Goal: Task Accomplishment & Management: Use online tool/utility

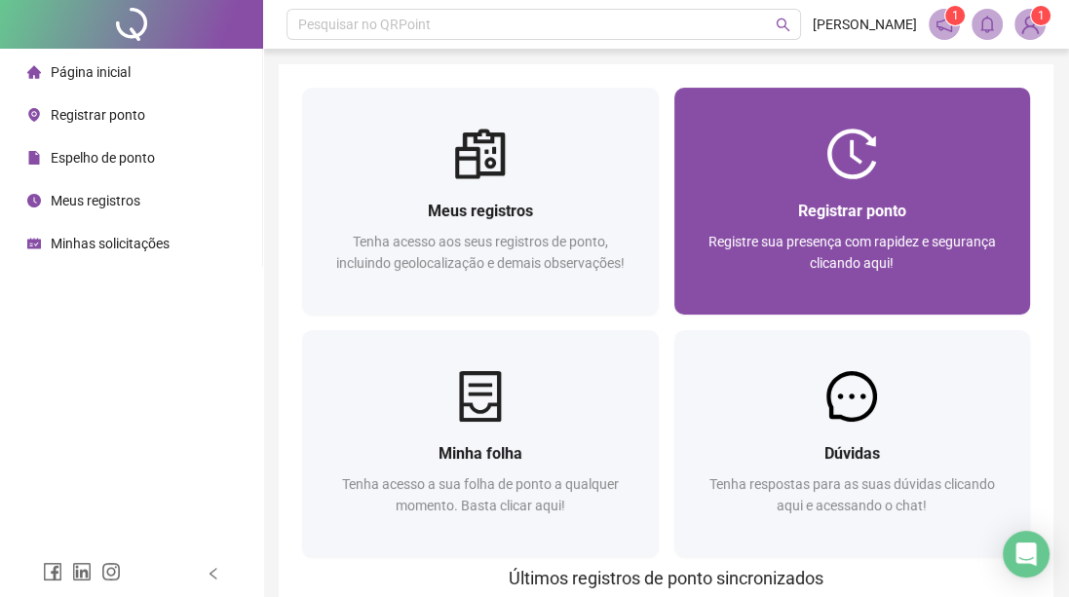
click at [844, 209] on span "Registrar ponto" at bounding box center [852, 211] width 108 height 19
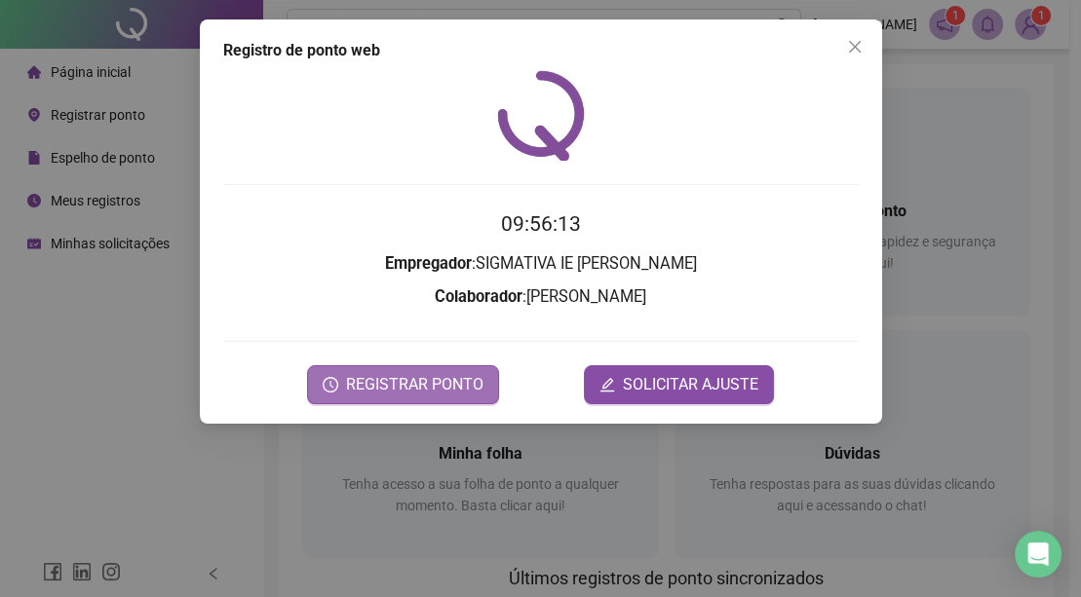
click at [409, 384] on span "REGISTRAR PONTO" at bounding box center [414, 384] width 137 height 23
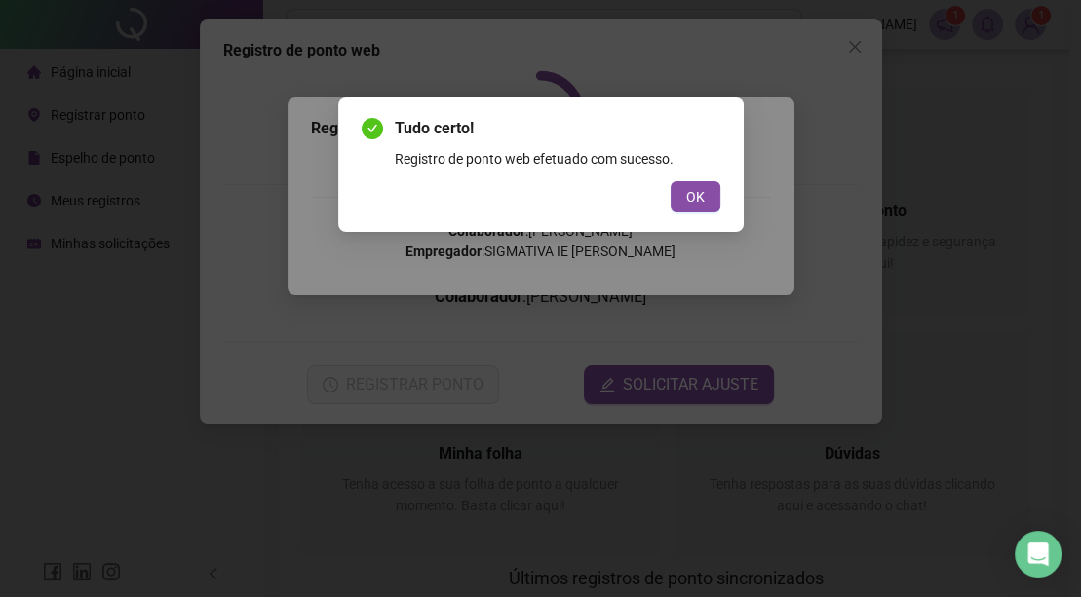
click at [702, 197] on span "OK" at bounding box center [695, 196] width 19 height 21
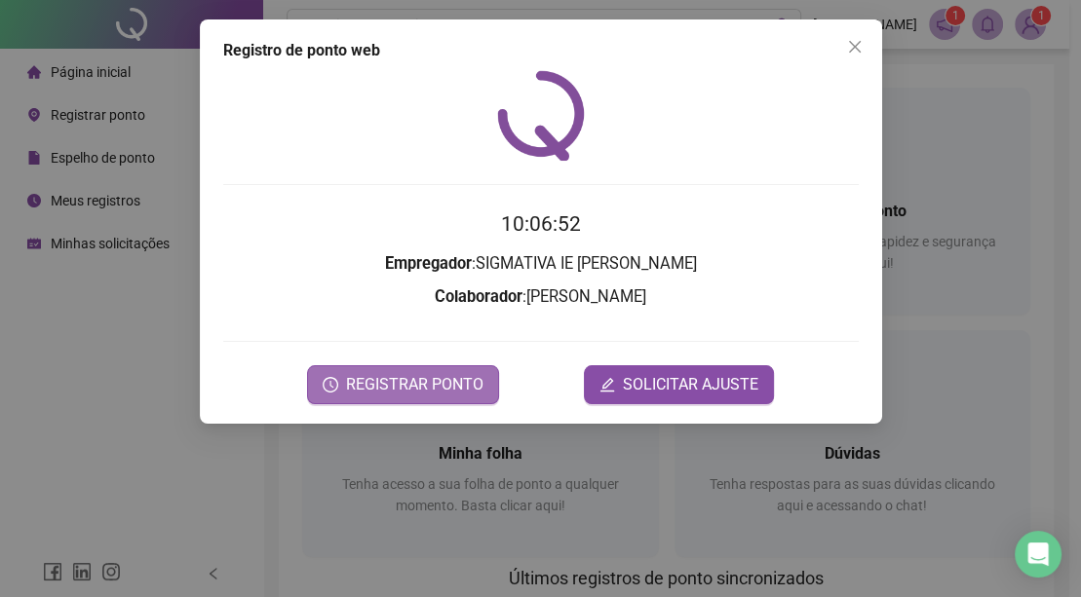
click at [438, 393] on span "REGISTRAR PONTO" at bounding box center [414, 384] width 137 height 23
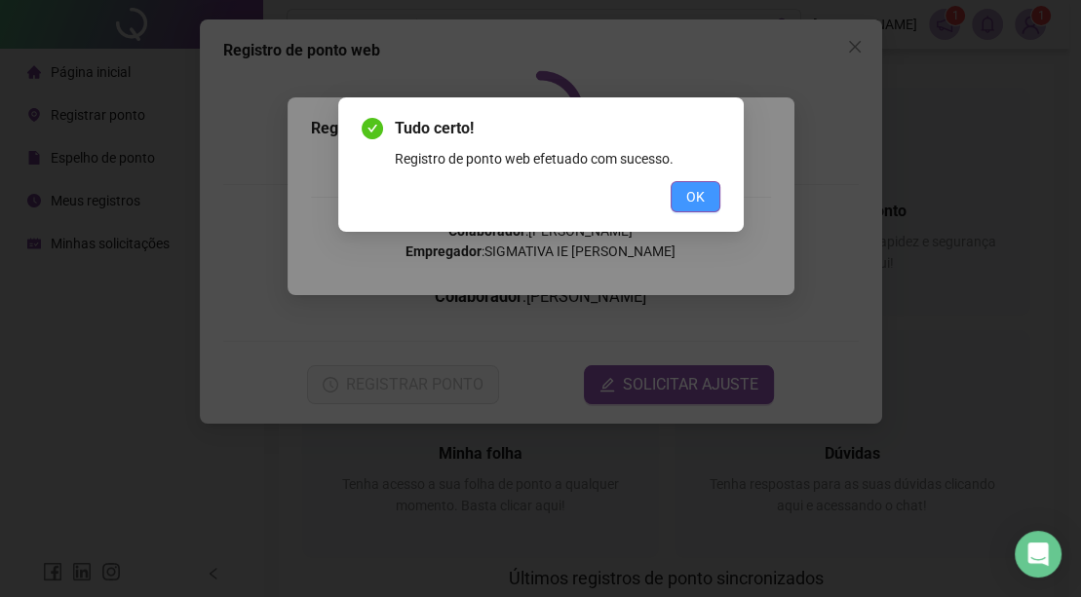
click at [694, 207] on span "OK" at bounding box center [695, 196] width 19 height 21
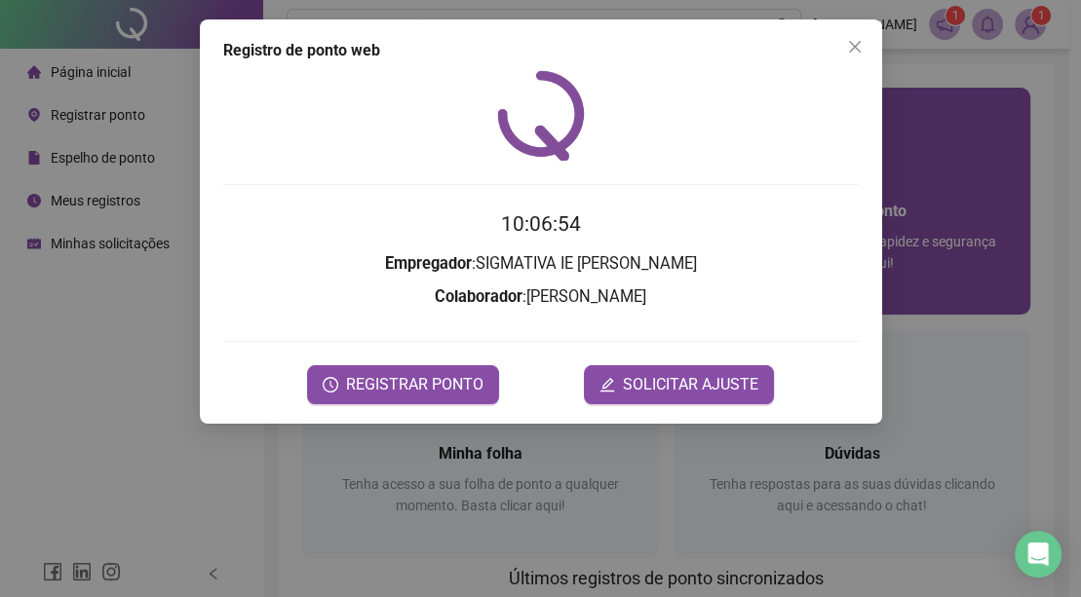
drag, startPoint x: 861, startPoint y: 47, endPoint x: 803, endPoint y: 97, distance: 77.4
click at [861, 46] on icon "close" at bounding box center [855, 47] width 16 height 16
